Goal: Find specific page/section: Find specific page/section

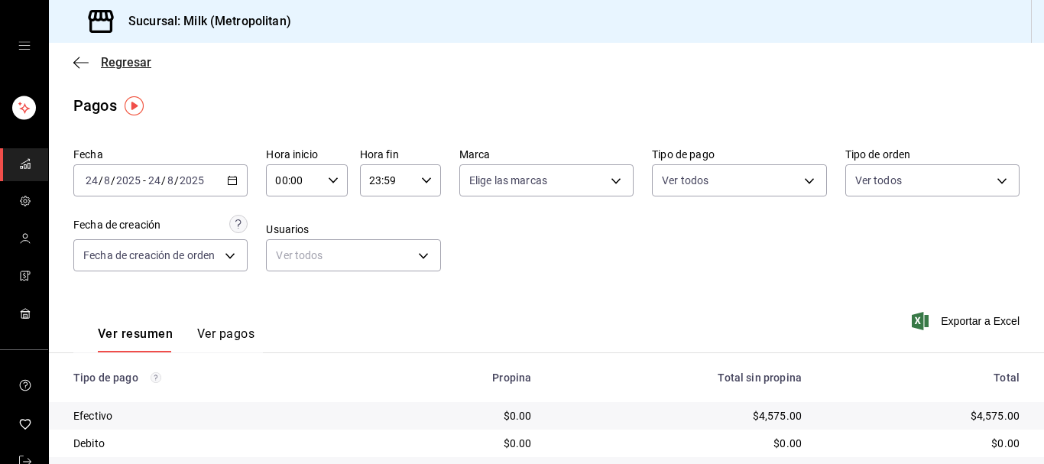
click at [81, 60] on icon "button" at bounding box center [80, 63] width 15 height 14
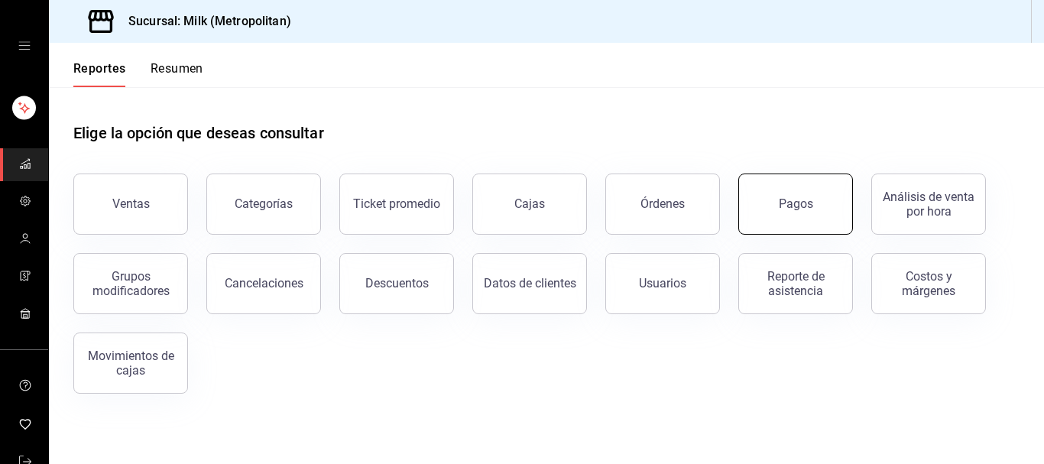
click at [817, 203] on button "Pagos" at bounding box center [795, 203] width 115 height 61
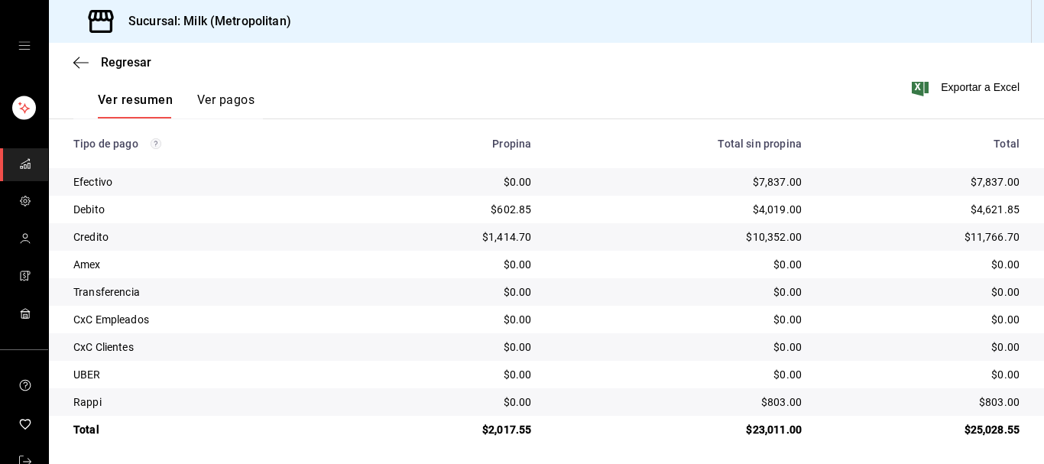
scroll to position [238, 0]
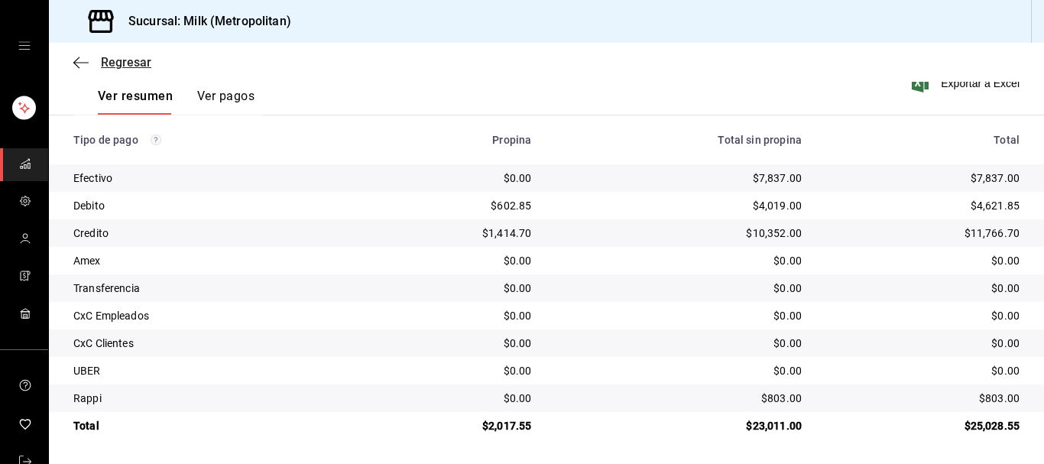
click at [86, 63] on icon "button" at bounding box center [80, 62] width 15 height 1
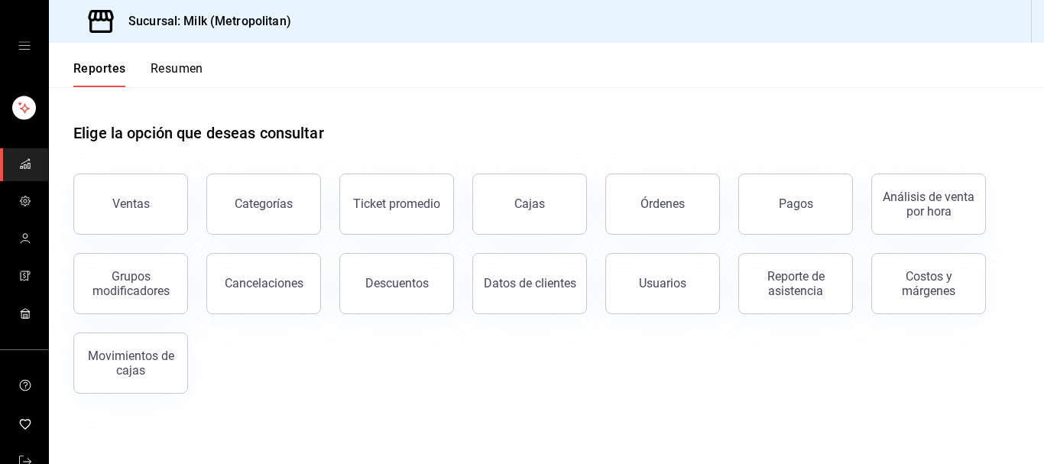
drag, startPoint x: 765, startPoint y: 106, endPoint x: 724, endPoint y: 128, distance: 45.8
click at [724, 128] on div "Elige la opción que deseas consultar" at bounding box center [546, 121] width 946 height 68
